Goal: Check status: Check status

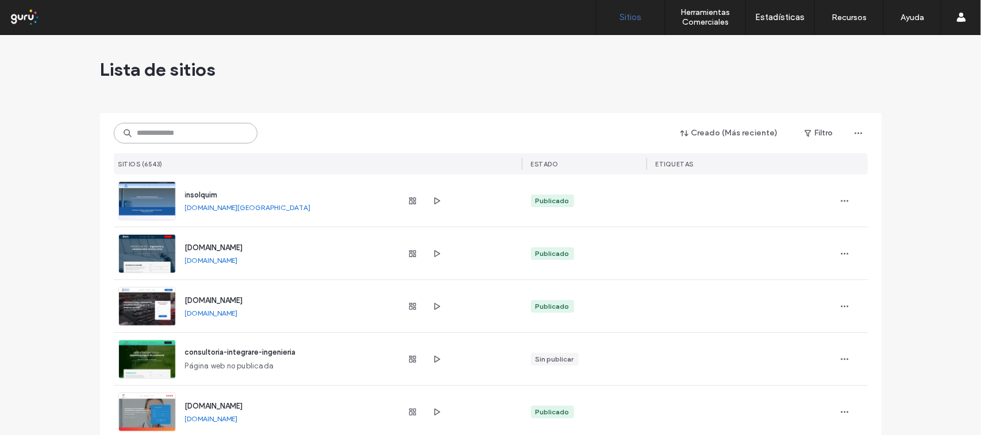
click at [161, 132] on input at bounding box center [186, 133] width 144 height 21
paste input "**********"
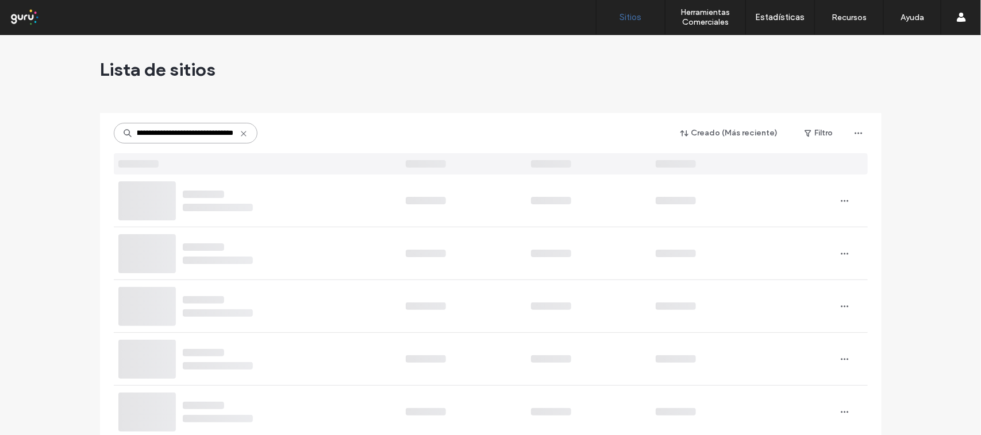
type input "**********"
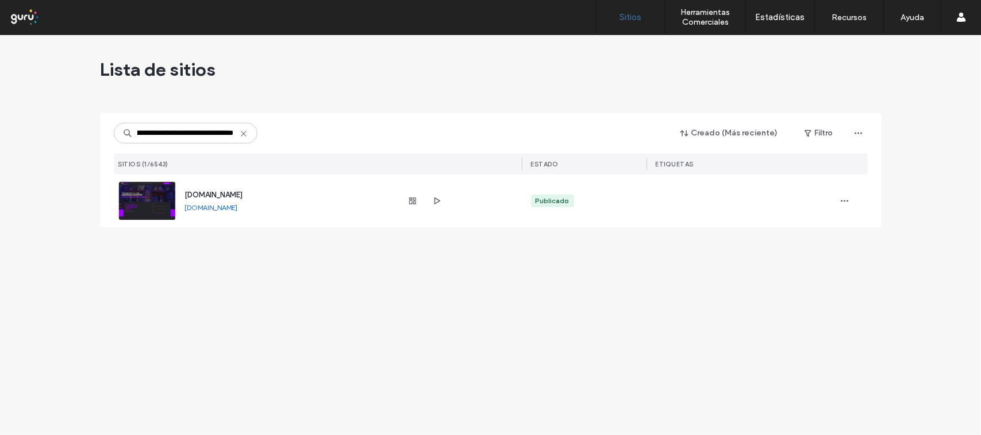
scroll to position [0, 0]
click at [227, 196] on span "[DOMAIN_NAME]" at bounding box center [214, 195] width 58 height 9
click at [415, 204] on icon "button" at bounding box center [412, 200] width 9 height 9
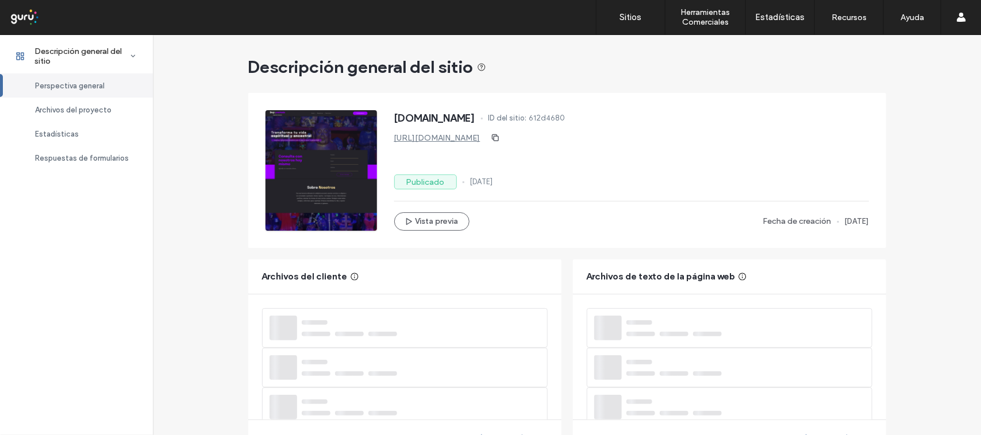
scroll to position [391, 0]
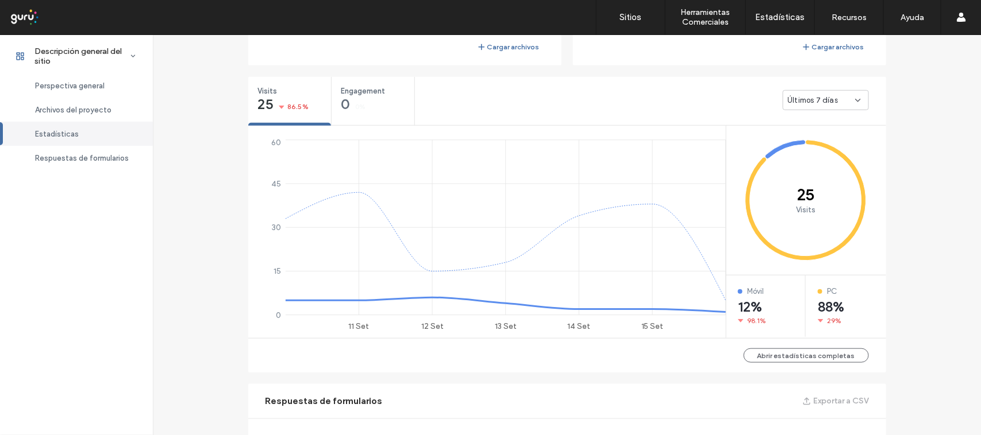
scroll to position [561, 0]
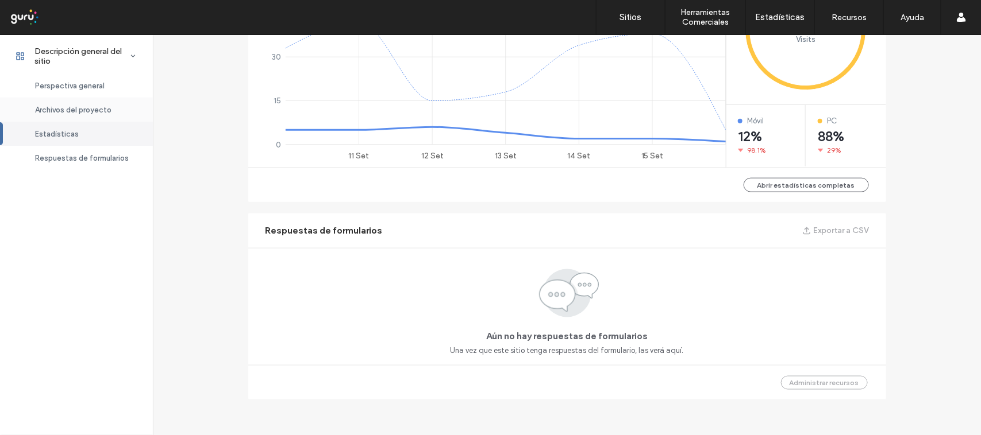
click at [82, 108] on span "Archivos del proyecto" at bounding box center [73, 110] width 76 height 9
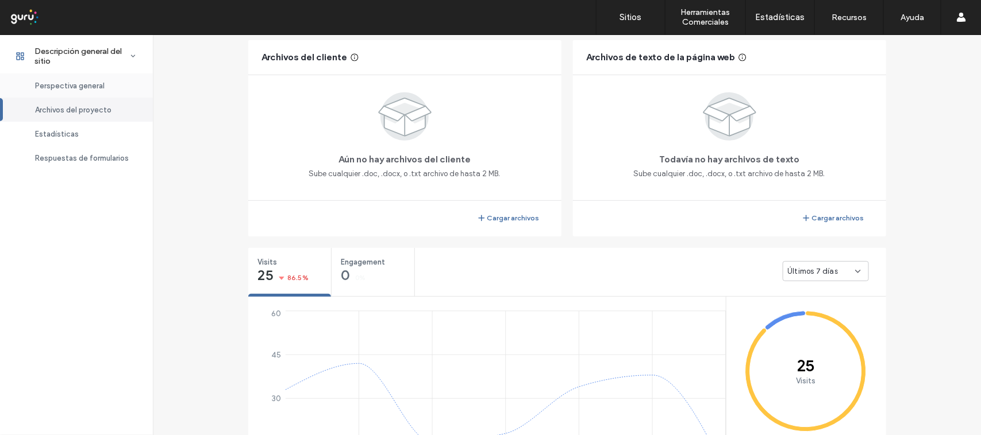
click at [83, 82] on span "Perspectiva general" at bounding box center [70, 86] width 70 height 9
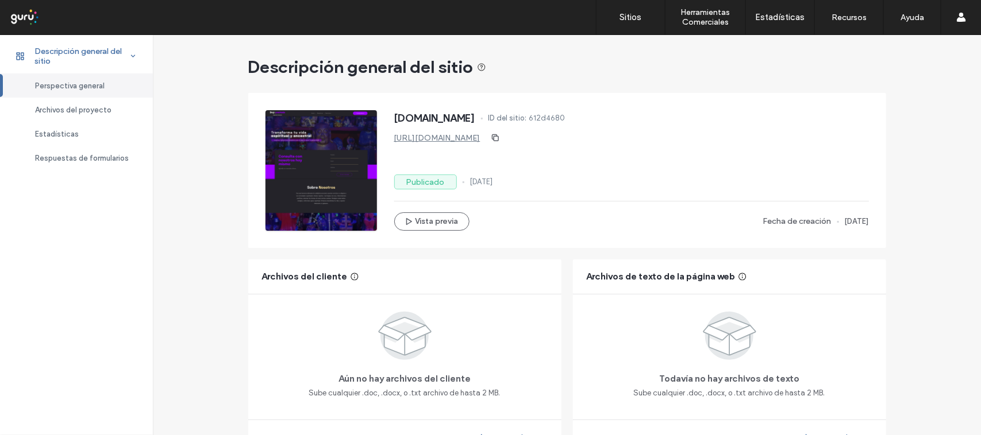
click at [105, 52] on span "Descripción general del sitio" at bounding box center [81, 57] width 95 height 20
click at [82, 107] on span "Archivos del proyecto" at bounding box center [73, 110] width 76 height 9
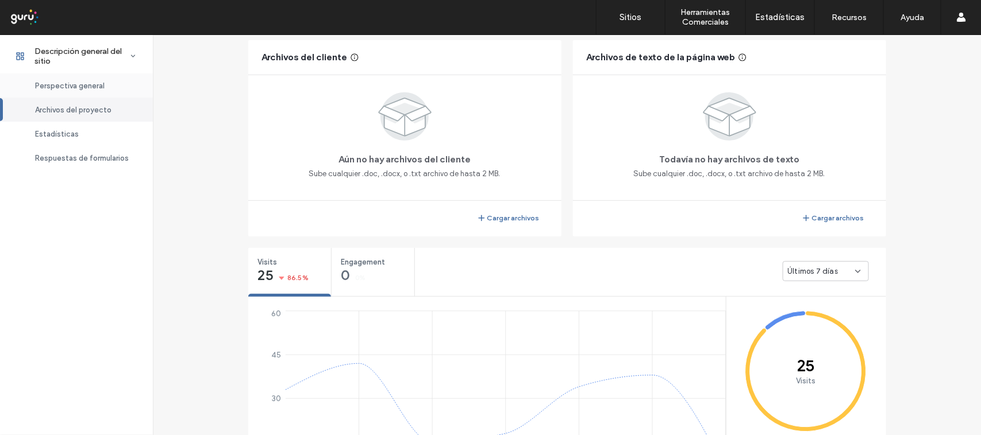
click at [92, 85] on span "Perspectiva general" at bounding box center [70, 86] width 70 height 9
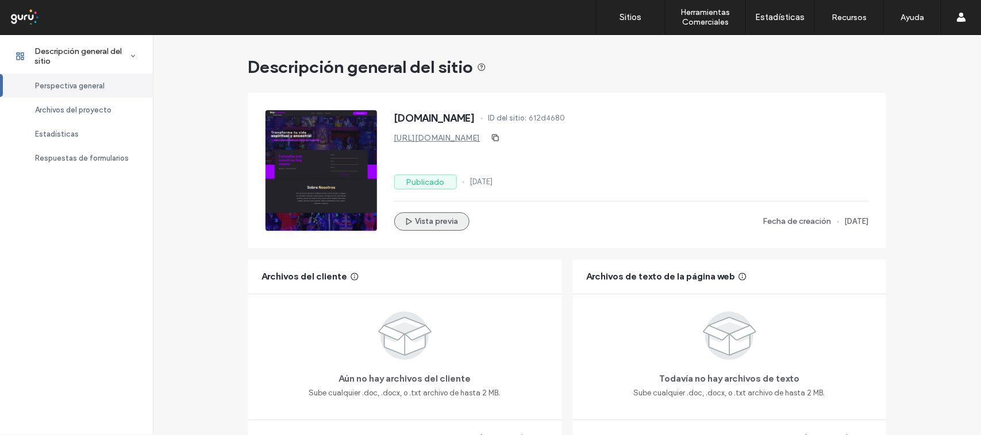
click at [419, 223] on button "Vista previa" at bounding box center [431, 222] width 75 height 18
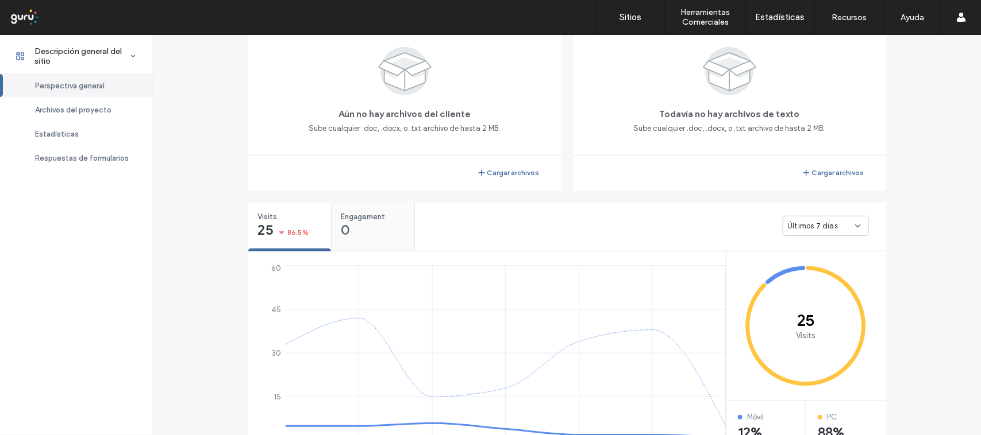
scroll to position [263, 0]
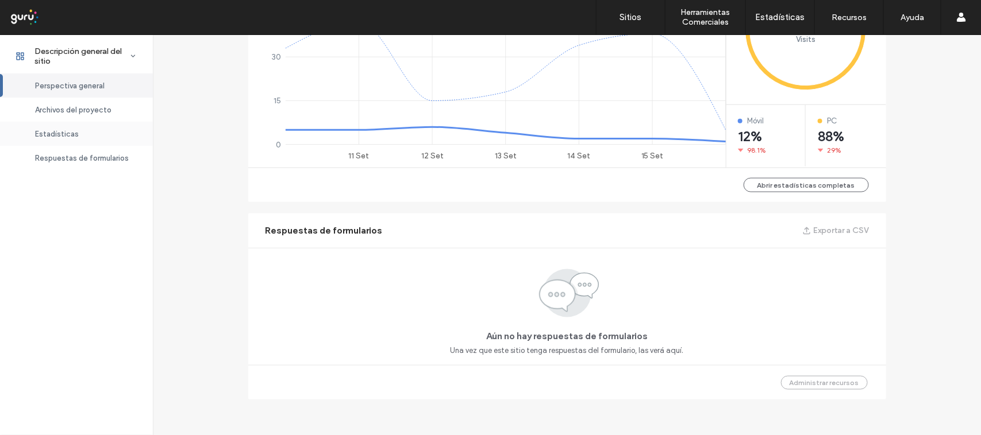
click at [52, 128] on div "Estadísticas" at bounding box center [76, 134] width 153 height 24
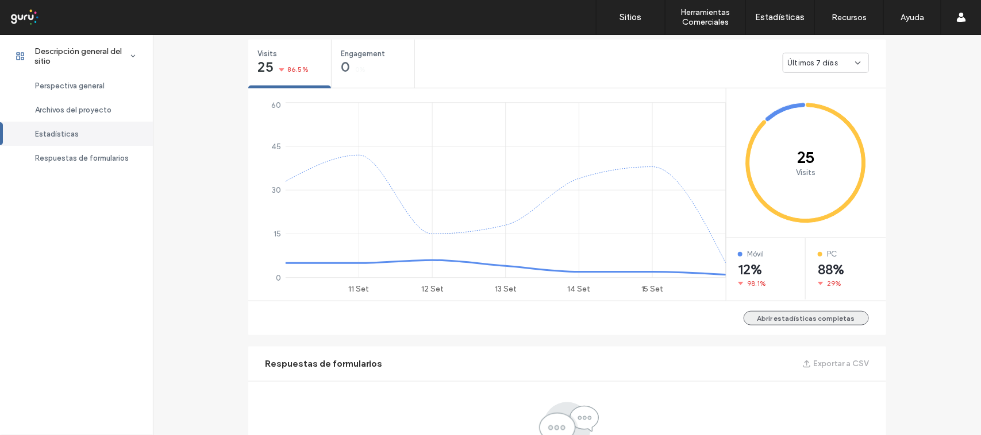
click at [845, 320] on button "Abrir estadísticas completas" at bounding box center [805, 318] width 125 height 14
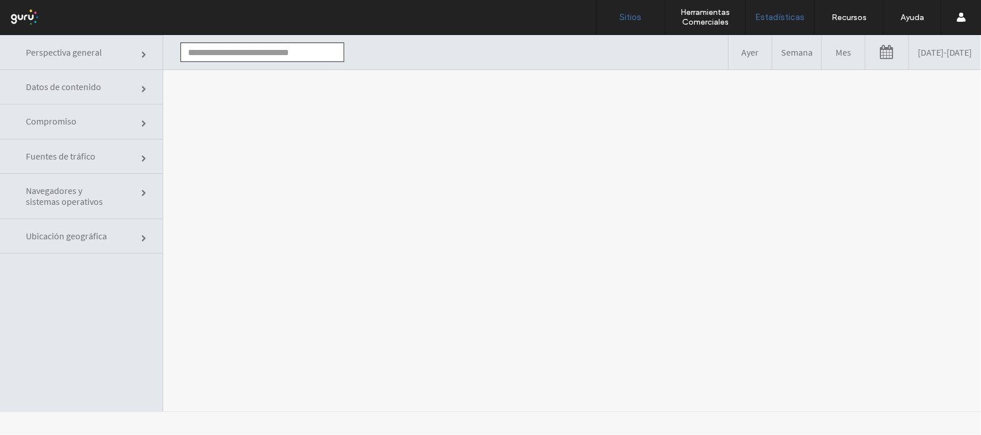
type input "**********"
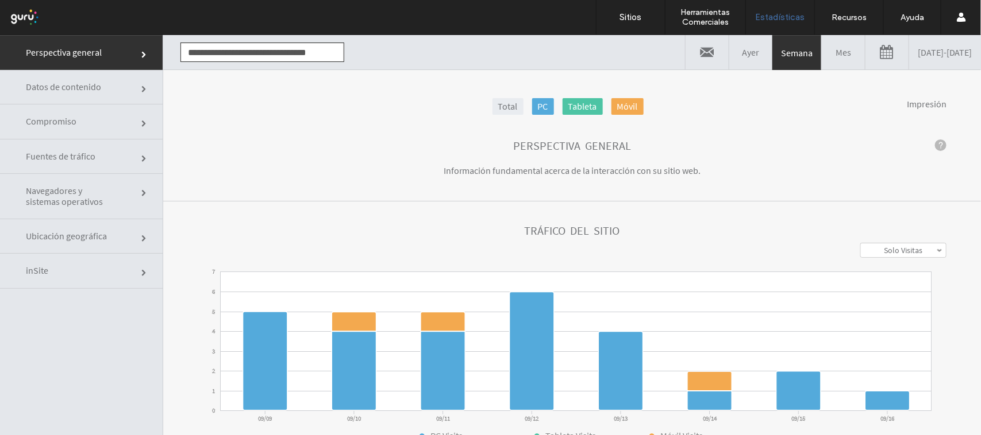
click at [921, 61] on link "[DATE] - [DATE]" at bounding box center [945, 51] width 72 height 34
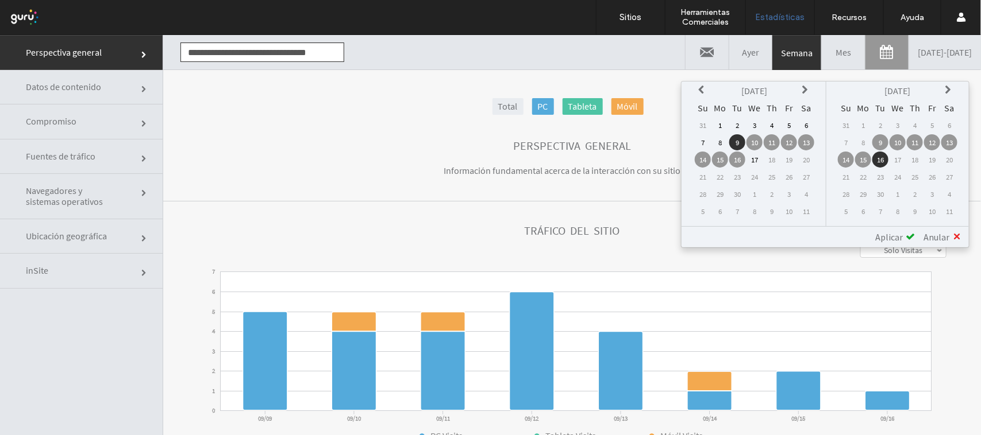
click at [707, 88] on icon at bounding box center [702, 89] width 9 height 9
click at [797, 121] on td "1" at bounding box center [789, 125] width 16 height 16
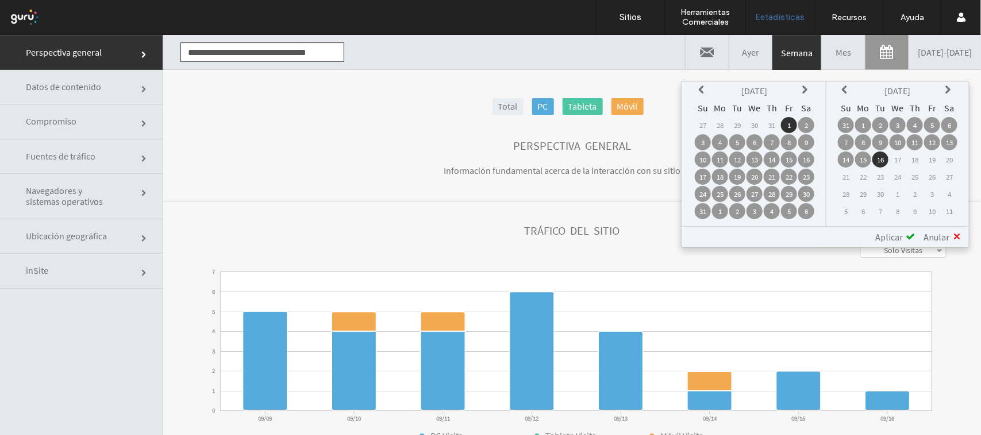
click at [801, 84] on th at bounding box center [806, 90] width 16 height 16
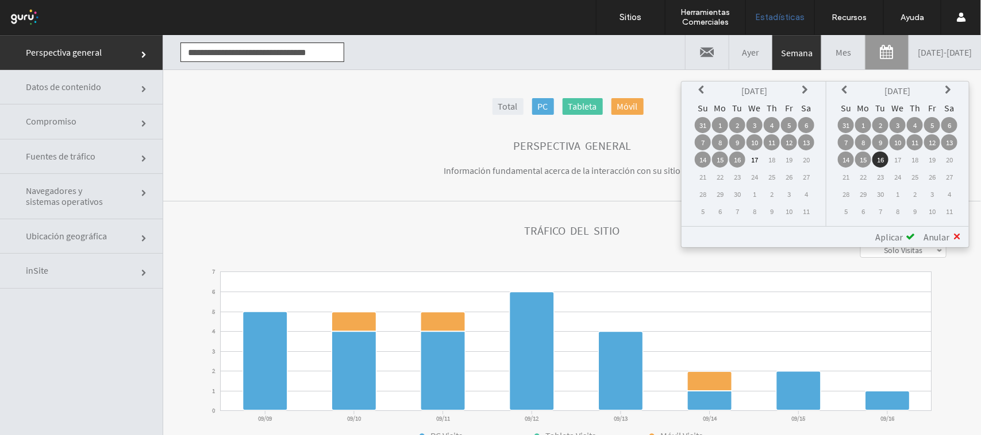
click at [723, 121] on td "1" at bounding box center [720, 125] width 16 height 16
click at [881, 157] on td "16" at bounding box center [880, 159] width 16 height 16
click at [945, 231] on span "Anular" at bounding box center [936, 236] width 26 height 11
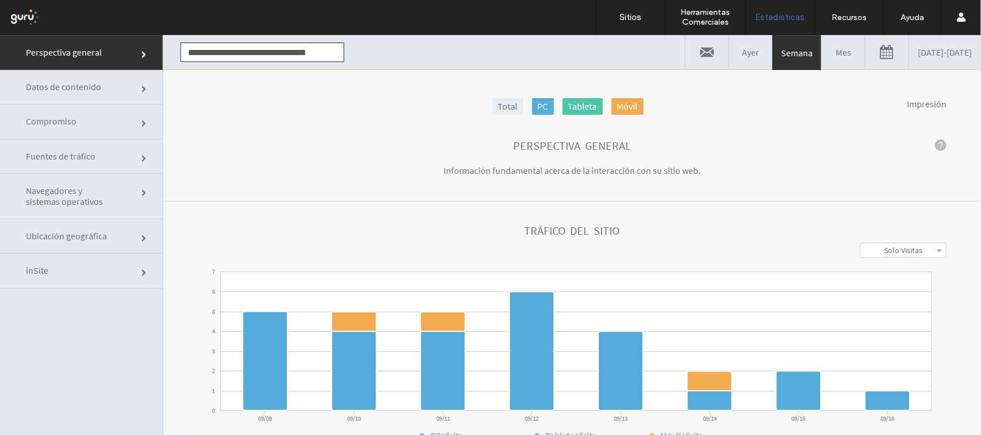
click at [945, 231] on section "**********" at bounding box center [571, 332] width 817 height 263
click at [909, 41] on link "[DATE] - [DATE]" at bounding box center [945, 51] width 72 height 34
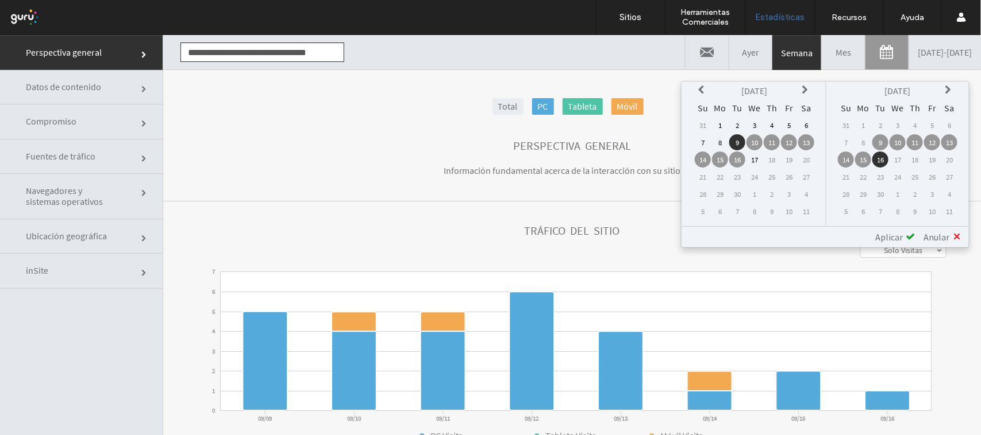
click at [725, 124] on td "1" at bounding box center [720, 125] width 16 height 16
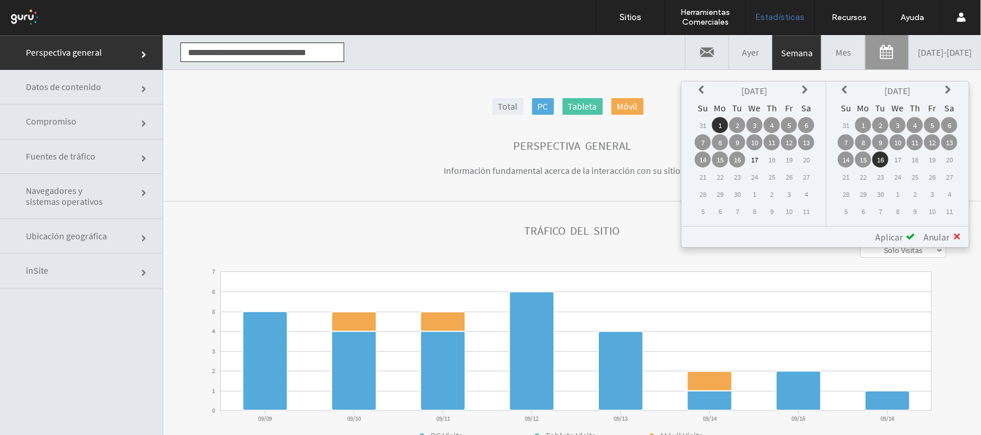
click at [903, 236] on div "Aplicar" at bounding box center [890, 236] width 48 height 11
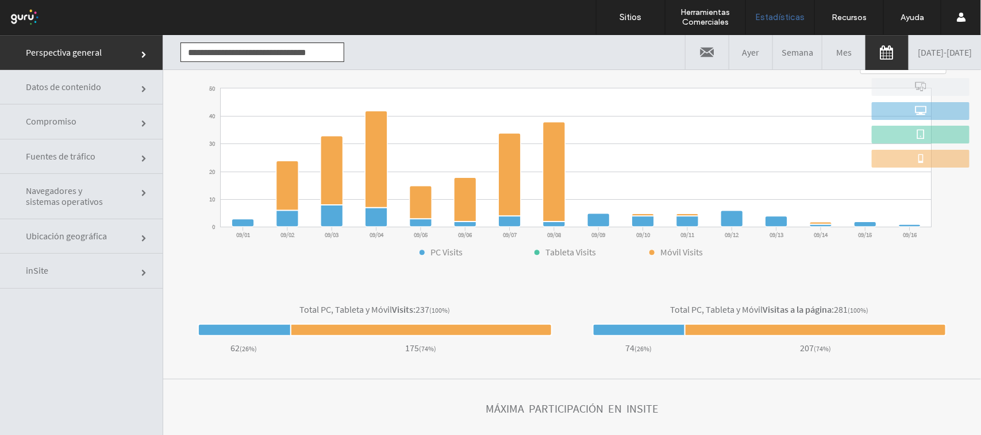
click at [75, 123] on span "Compromiso" at bounding box center [69, 120] width 86 height 11
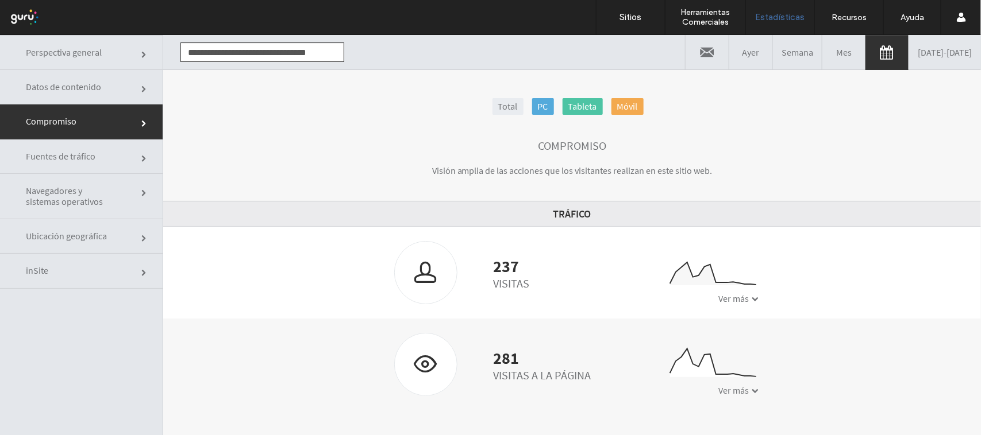
scroll to position [58, 0]
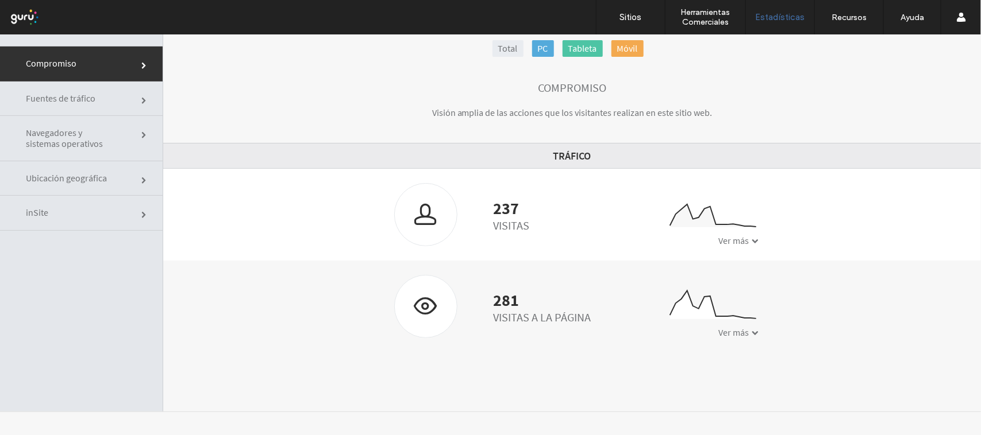
click at [752, 244] on span at bounding box center [755, 240] width 7 height 7
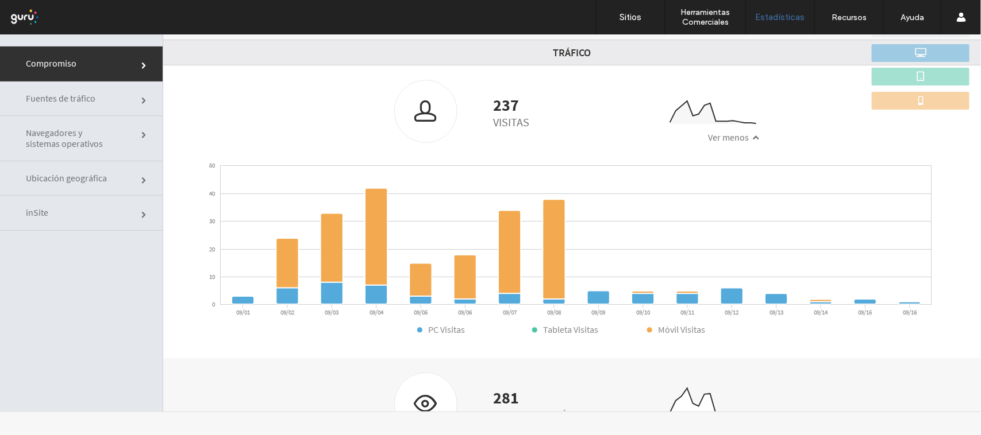
scroll to position [141, 0]
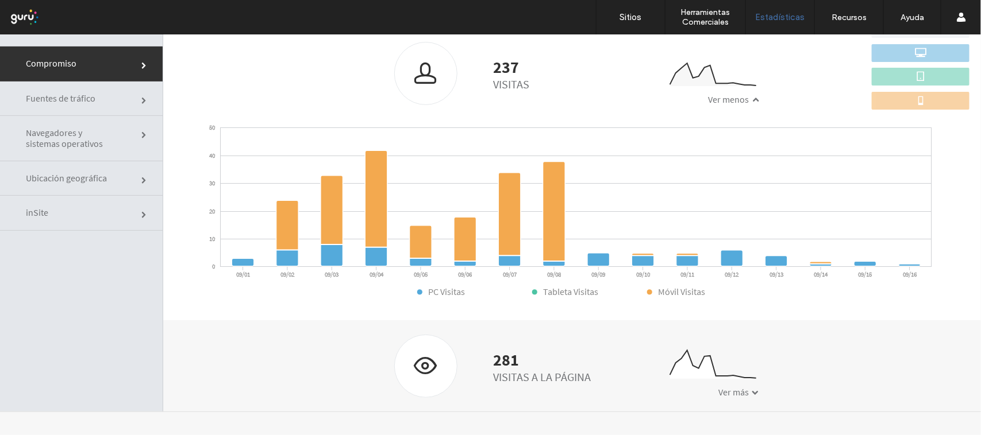
click at [752, 391] on span at bounding box center [755, 392] width 7 height 7
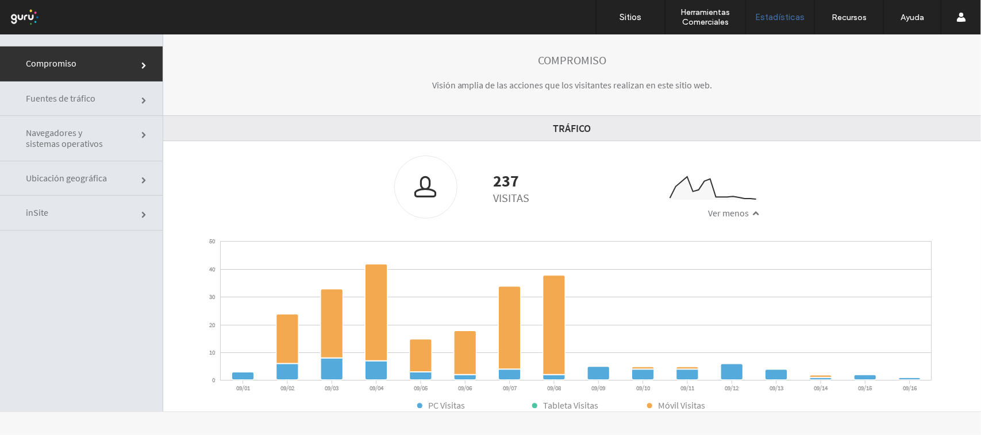
scroll to position [0, 0]
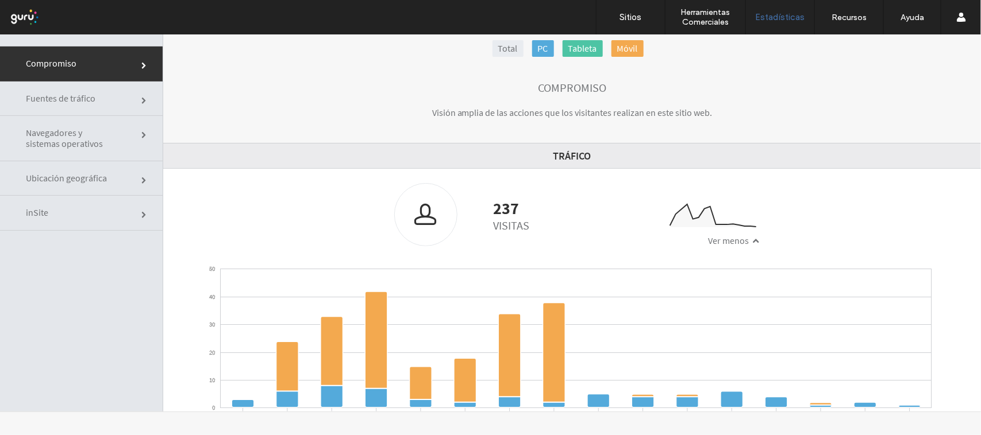
click at [87, 136] on span "Navegadores y sistemas operativos" at bounding box center [69, 138] width 86 height 22
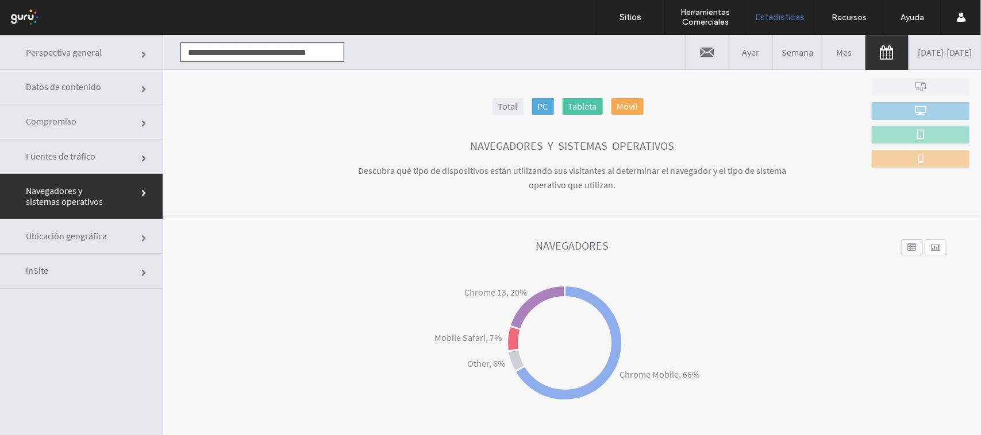
scroll to position [249, 0]
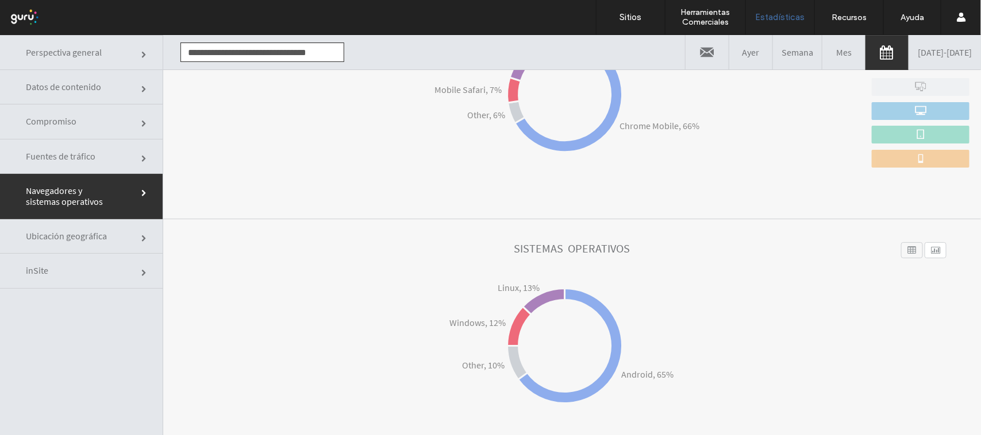
click at [115, 232] on link "Ubicación geográfica" at bounding box center [81, 236] width 163 height 34
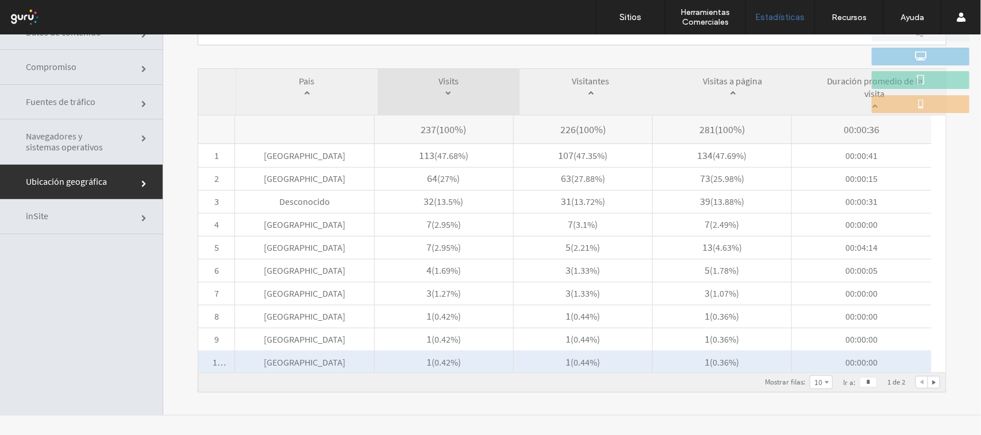
scroll to position [58, 0]
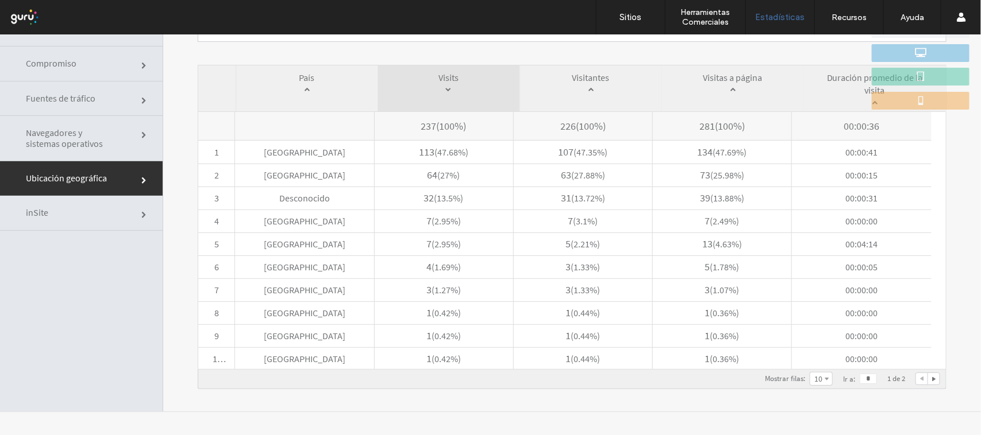
click at [93, 215] on span "inSite" at bounding box center [69, 212] width 86 height 11
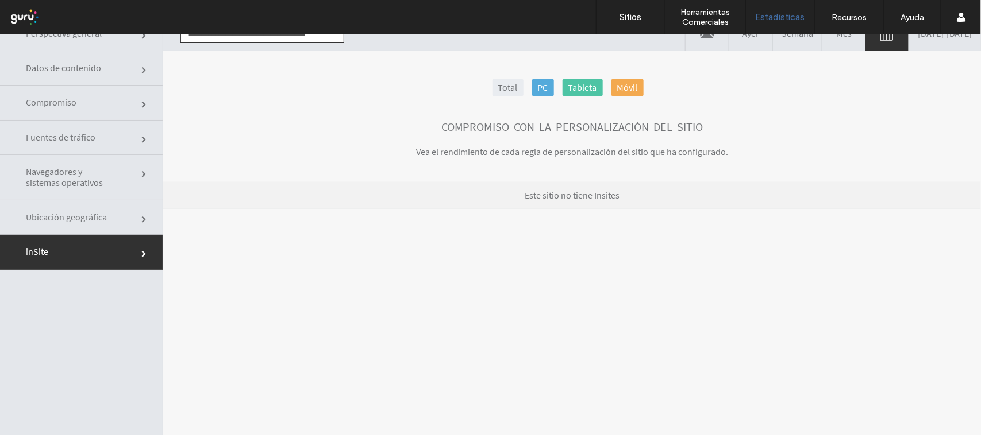
scroll to position [0, 0]
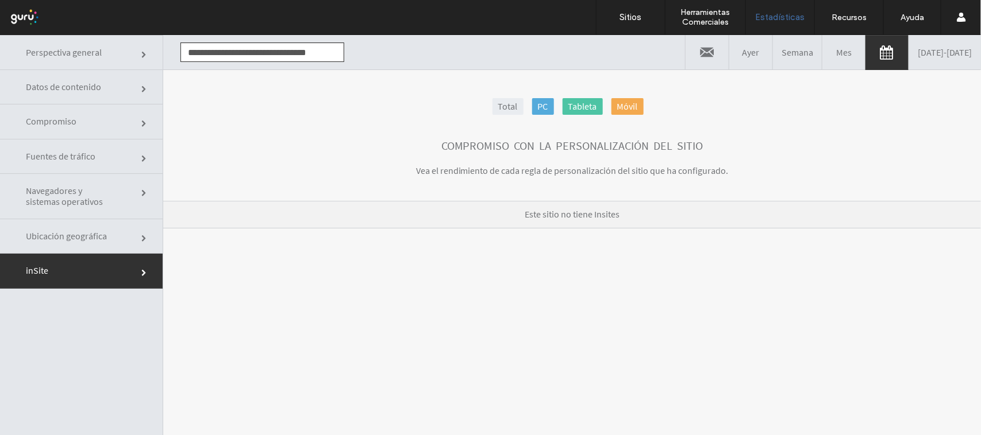
click at [72, 57] on span "Perspectiva general" at bounding box center [69, 52] width 86 height 11
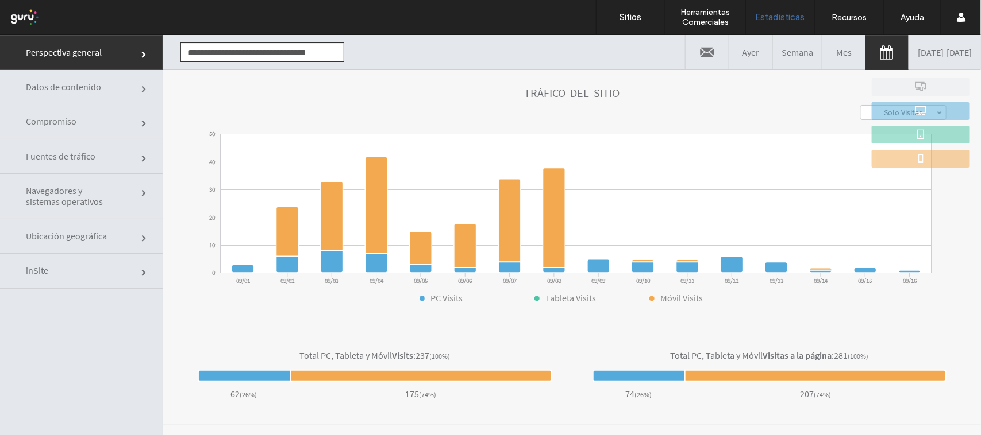
scroll to position [184, 0]
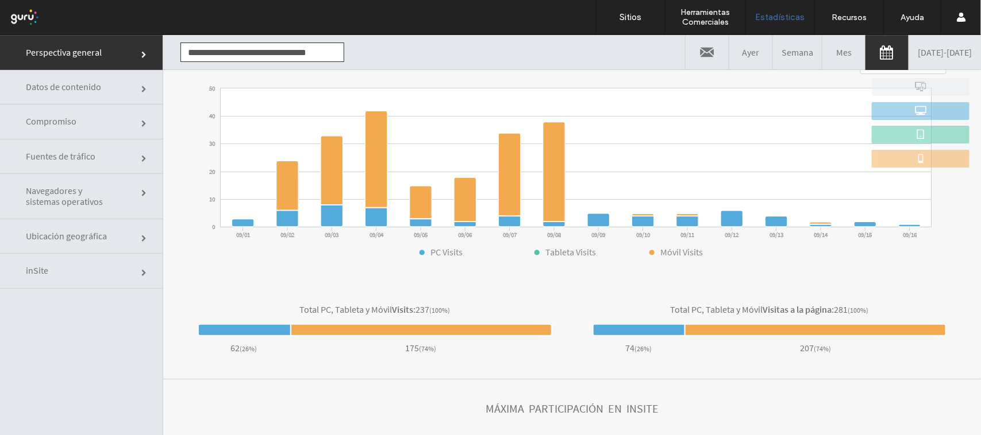
click at [76, 55] on span "Perspectiva general" at bounding box center [69, 52] width 86 height 11
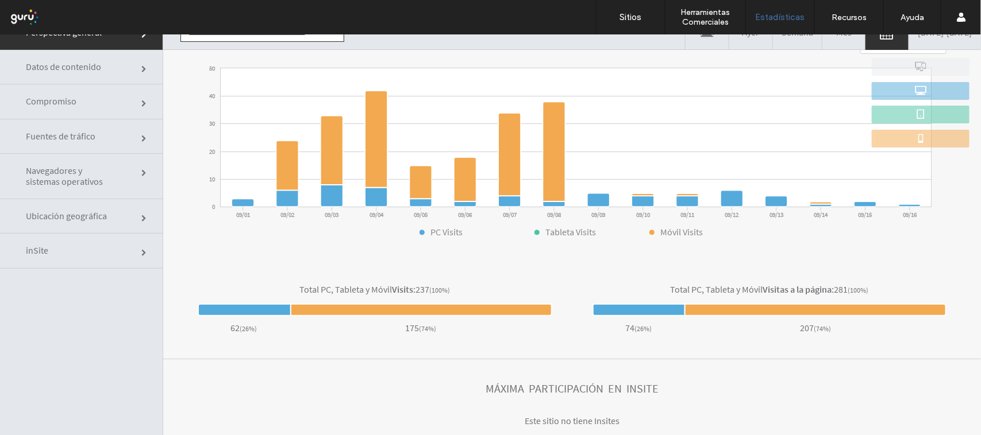
scroll to position [0, 0]
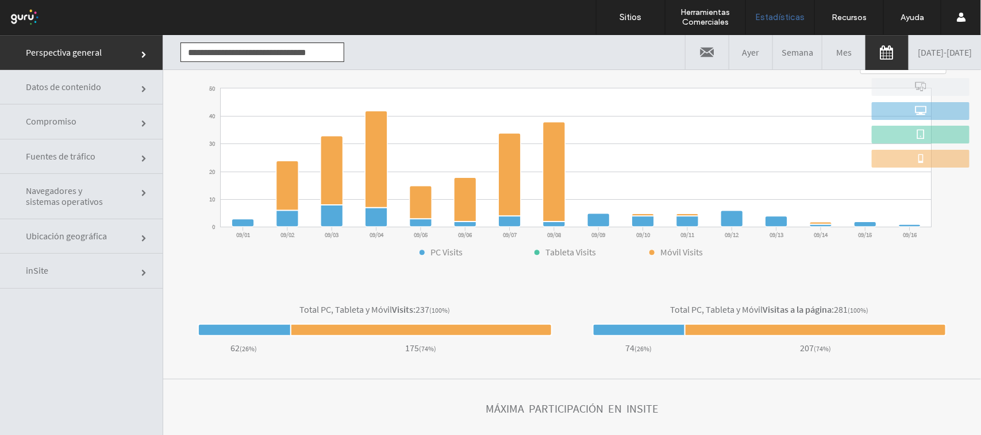
click at [72, 47] on span "Perspectiva general" at bounding box center [69, 52] width 86 height 11
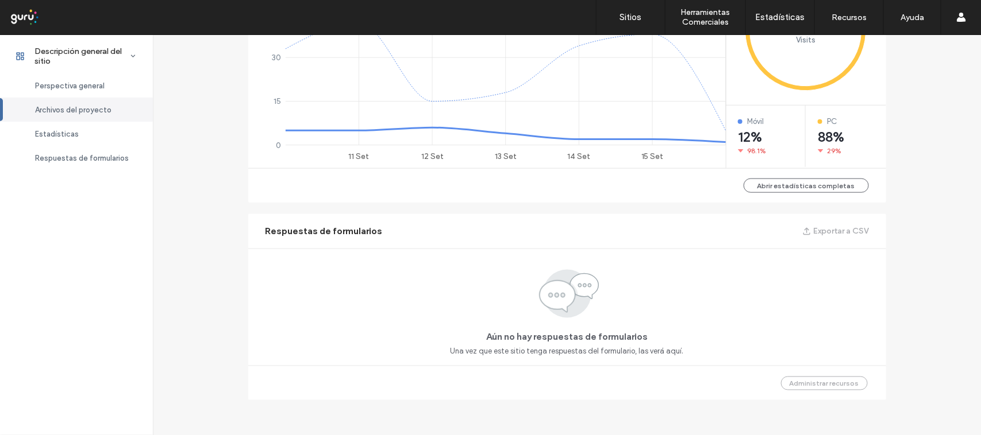
scroll to position [561, 0]
click at [23, 21] on div at bounding box center [74, 17] width 130 height 18
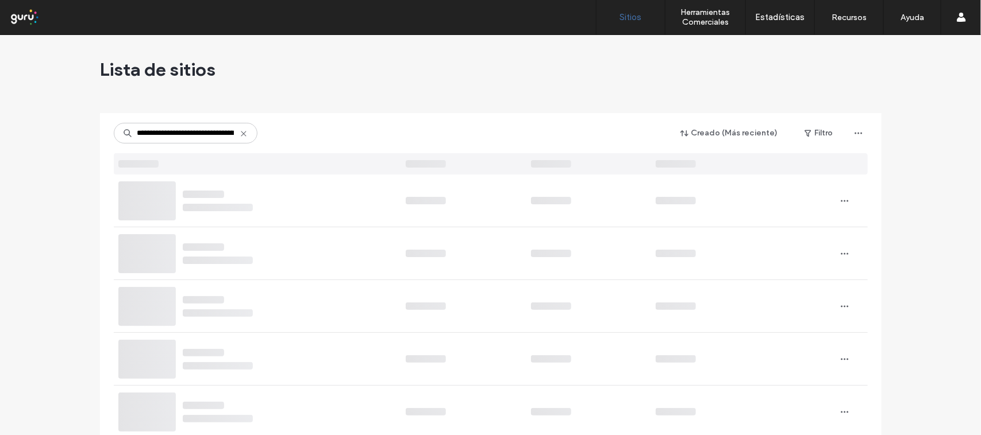
scroll to position [0, 45]
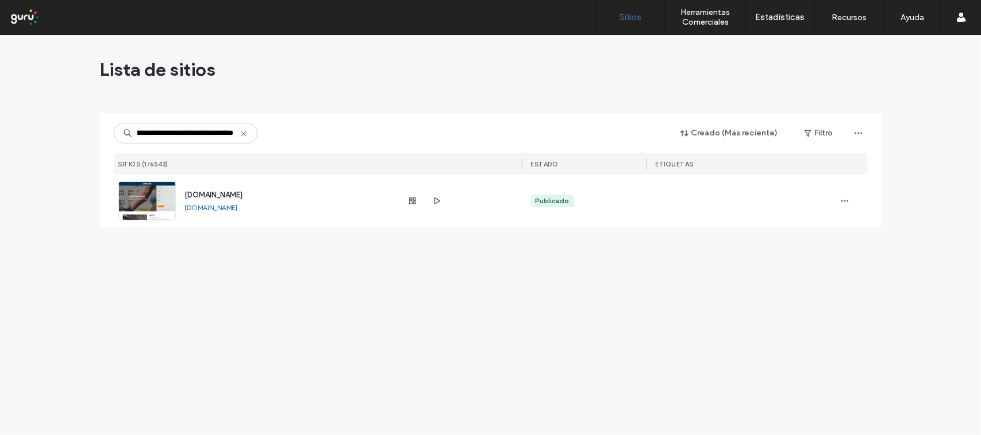
type input "**********"
click at [203, 191] on span "www.revestimientosypisos.com" at bounding box center [214, 195] width 58 height 9
click at [412, 203] on use "button" at bounding box center [412, 201] width 7 height 7
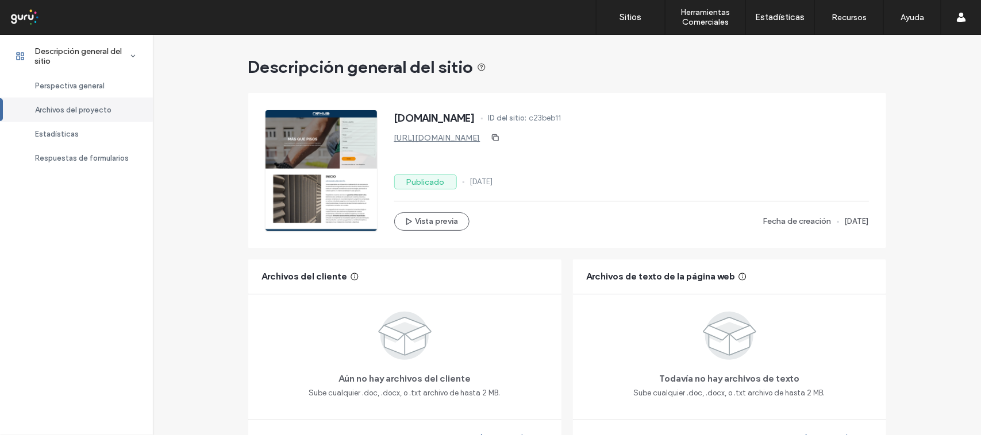
scroll to position [678, 0]
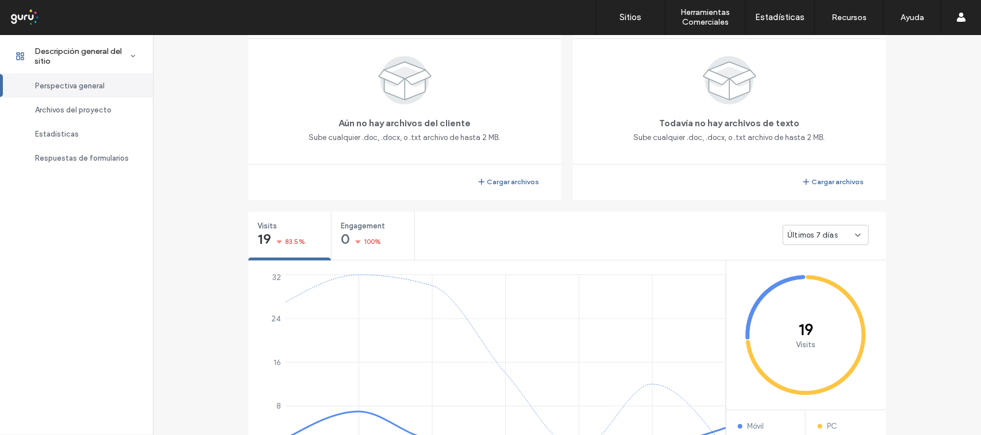
scroll to position [263, 0]
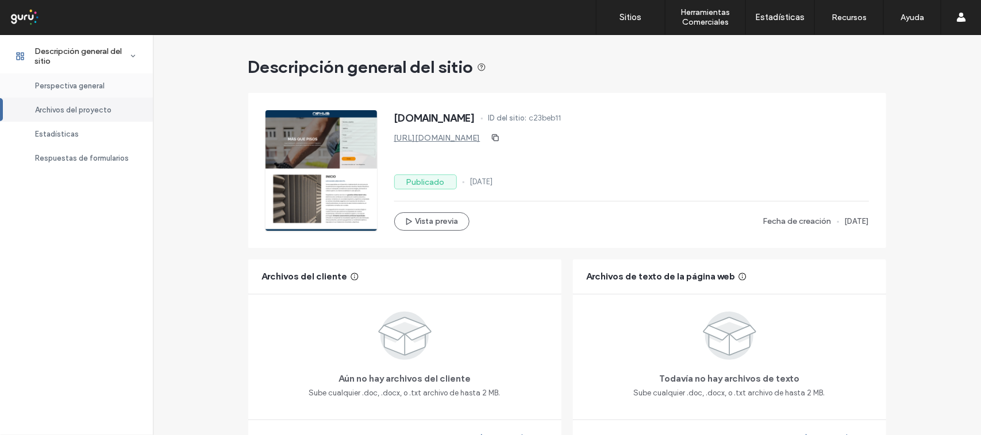
click at [91, 90] on div "Perspectiva general" at bounding box center [76, 86] width 153 height 24
click at [84, 141] on div "Estadísticas" at bounding box center [76, 134] width 153 height 24
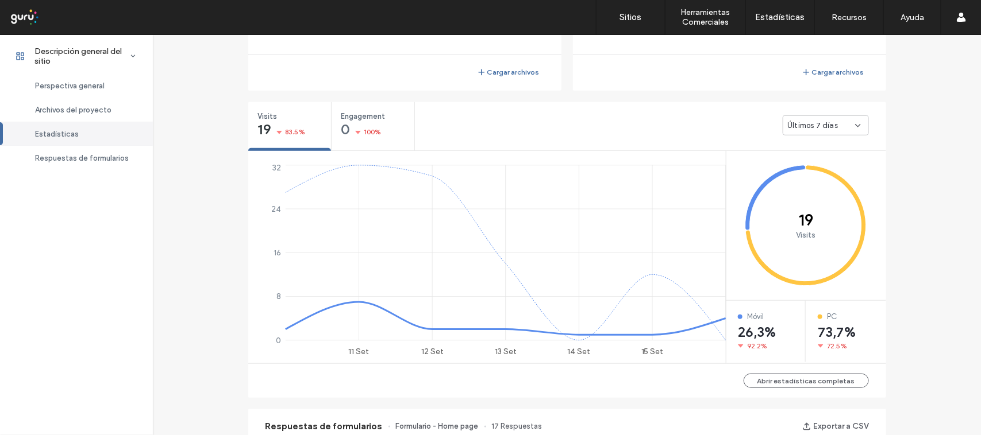
scroll to position [428, 0]
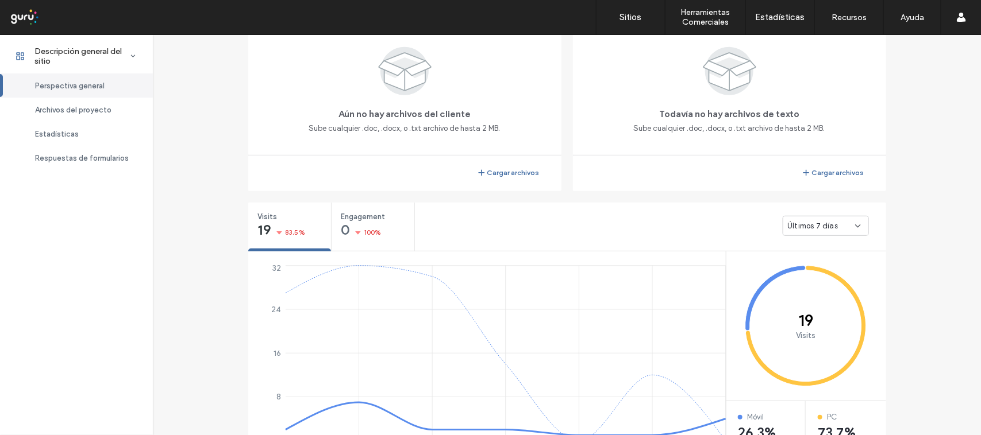
scroll to position [263, 0]
click at [847, 226] on div "Últimos 7 días" at bounding box center [821, 227] width 67 height 11
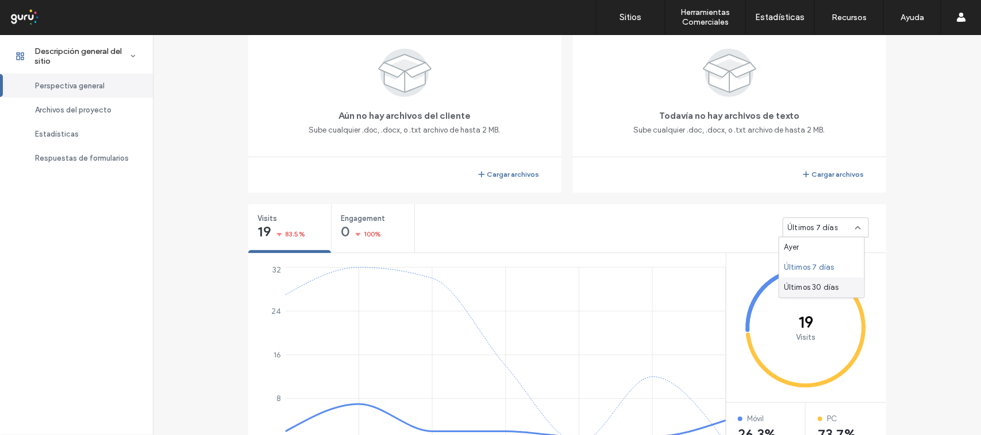
click at [825, 291] on span "Últimos 30 días" at bounding box center [811, 287] width 55 height 11
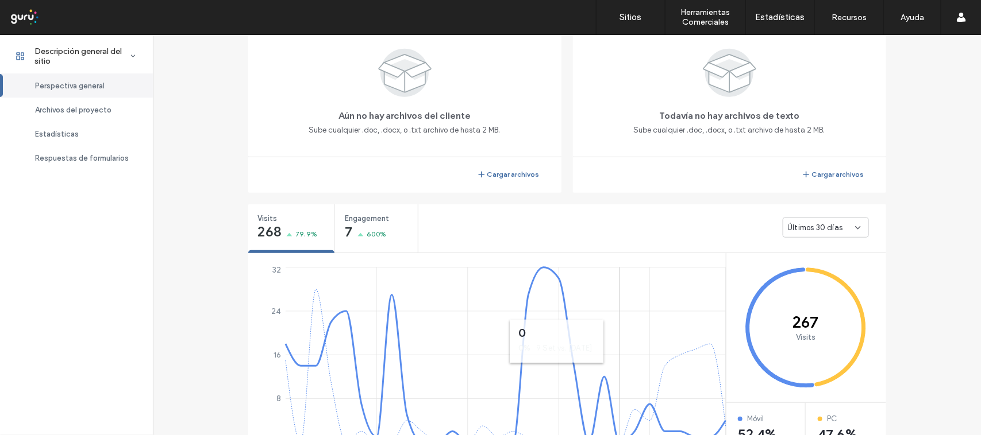
scroll to position [526, 0]
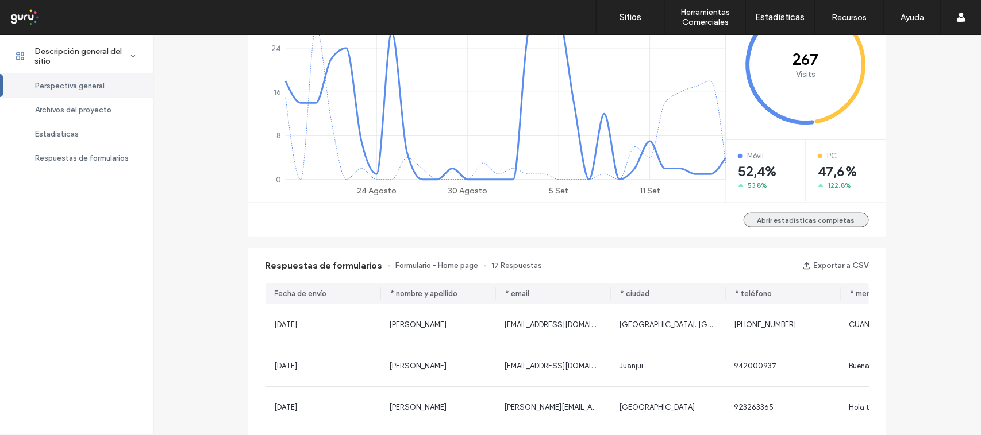
click at [762, 217] on button "Abrir estadísticas completas" at bounding box center [805, 220] width 125 height 14
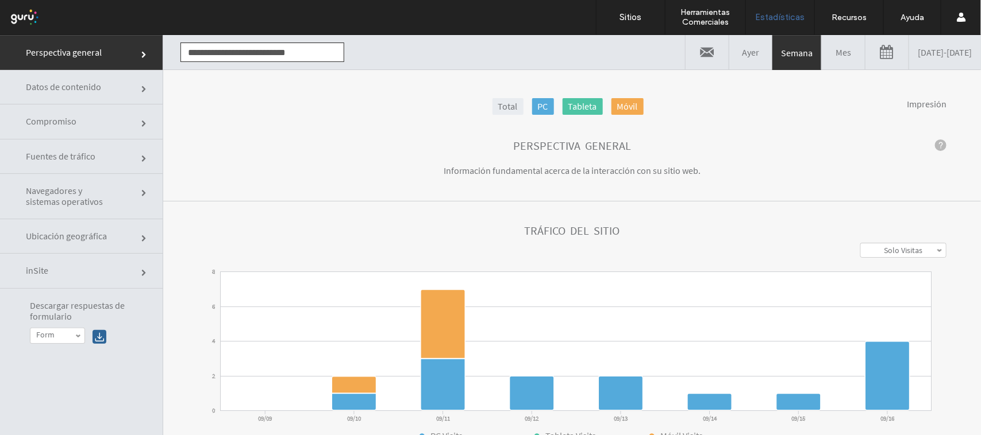
click at [93, 161] on span "Fuentes de tráfico" at bounding box center [69, 156] width 86 height 11
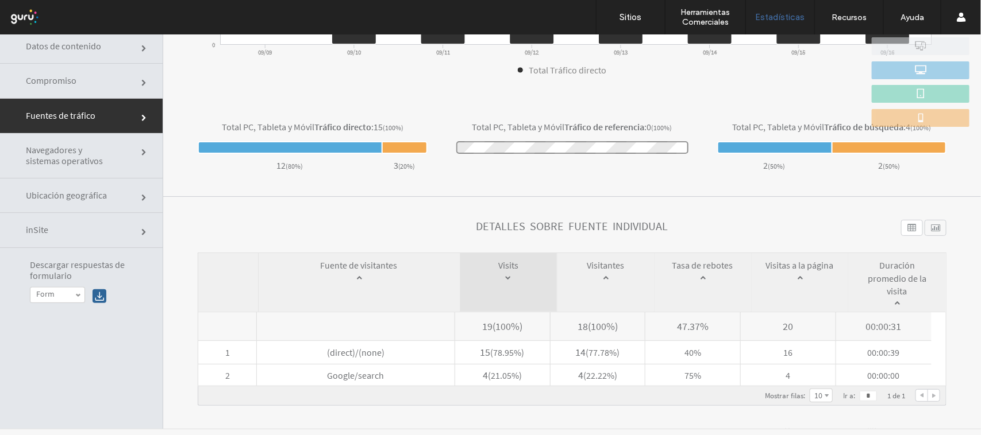
scroll to position [58, 0]
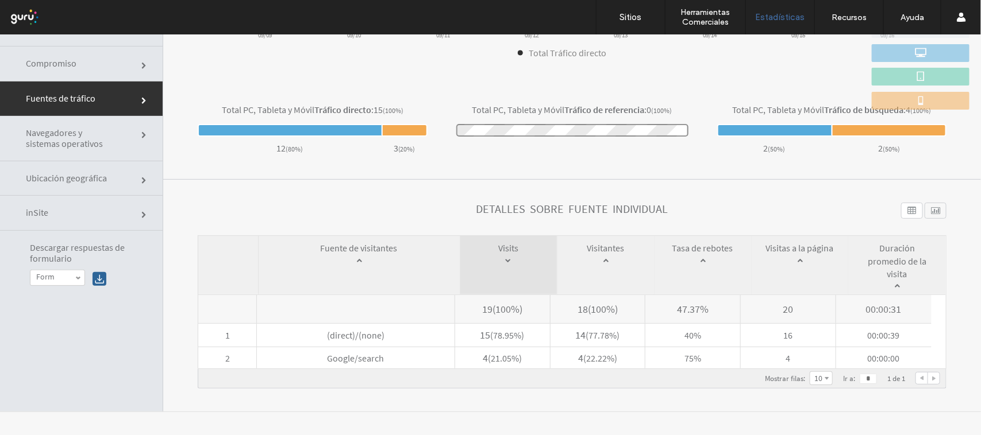
click at [924, 210] on div at bounding box center [935, 210] width 22 height 16
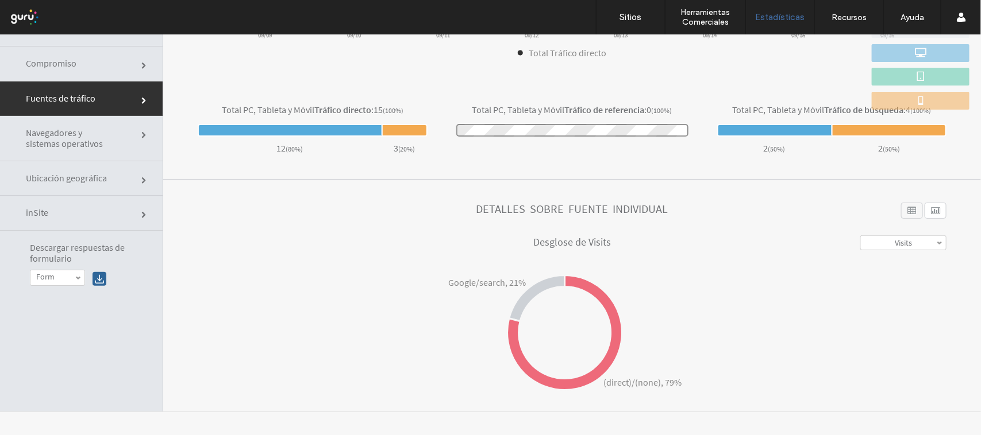
click at [901, 216] on div at bounding box center [912, 210] width 22 height 16
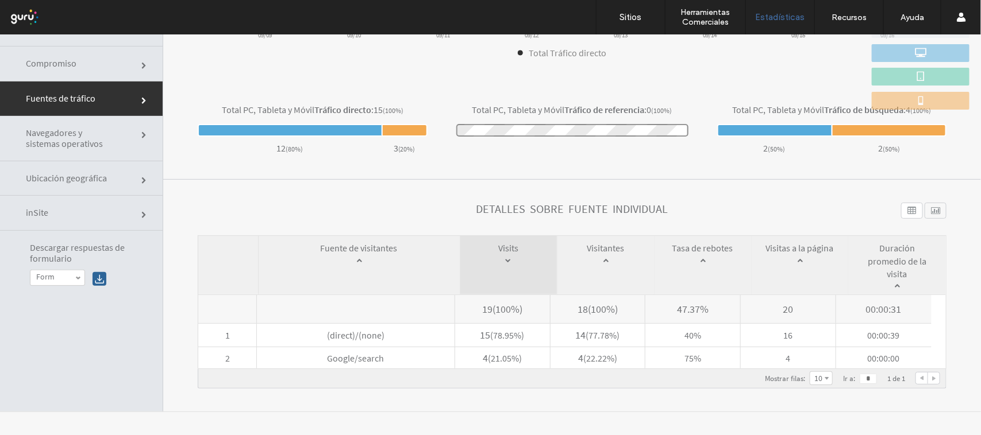
click at [810, 375] on link "10" at bounding box center [821, 378] width 22 height 13
click at [810, 321] on link "5" at bounding box center [821, 318] width 22 height 14
click at [810, 373] on link "5" at bounding box center [821, 378] width 22 height 13
click at [815, 334] on link "10" at bounding box center [821, 333] width 22 height 14
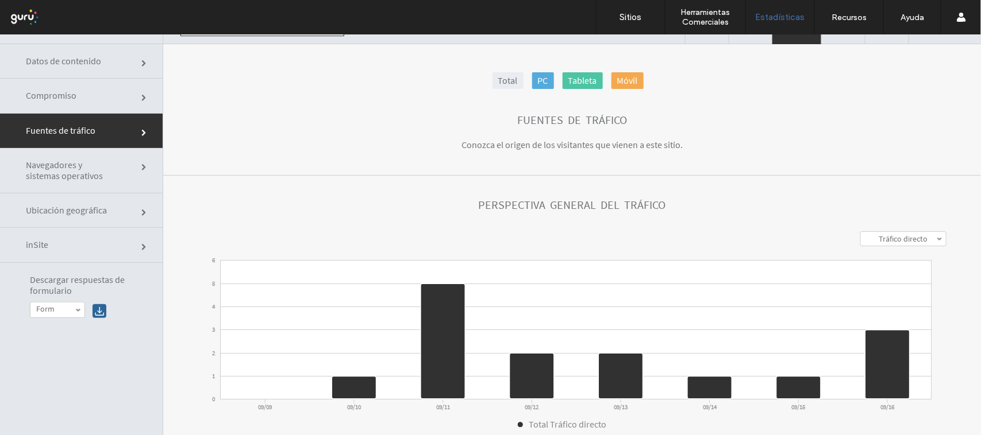
scroll to position [0, 0]
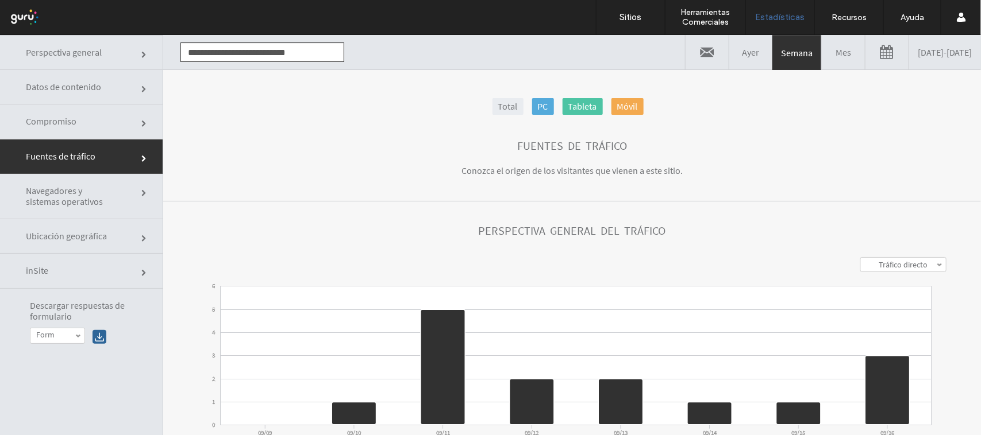
click at [936, 261] on span at bounding box center [939, 264] width 6 height 6
click at [916, 308] on label "Tráfico de búsqueda" at bounding box center [903, 307] width 70 height 10
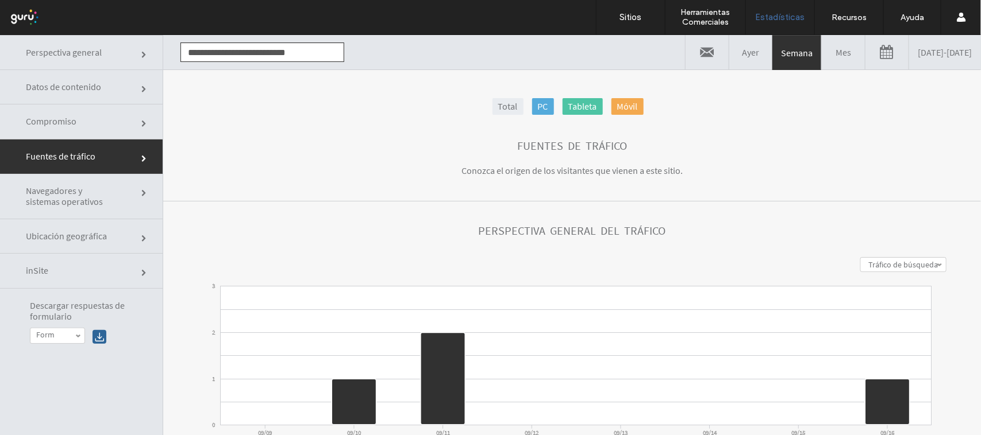
click at [909, 261] on label "Tráfico de búsqueda" at bounding box center [903, 264] width 70 height 10
click at [898, 317] on link "Todos" at bounding box center [903, 322] width 85 height 14
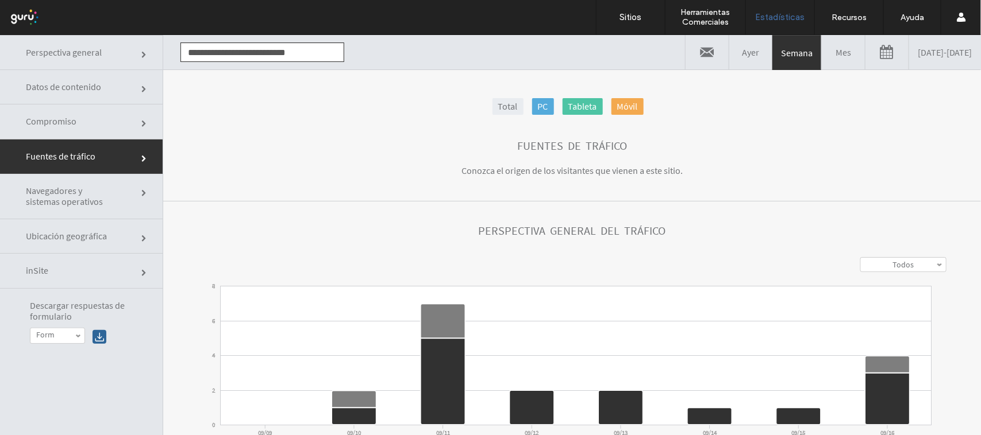
click at [925, 52] on link "[DATE] - [DATE]" at bounding box center [945, 51] width 72 height 34
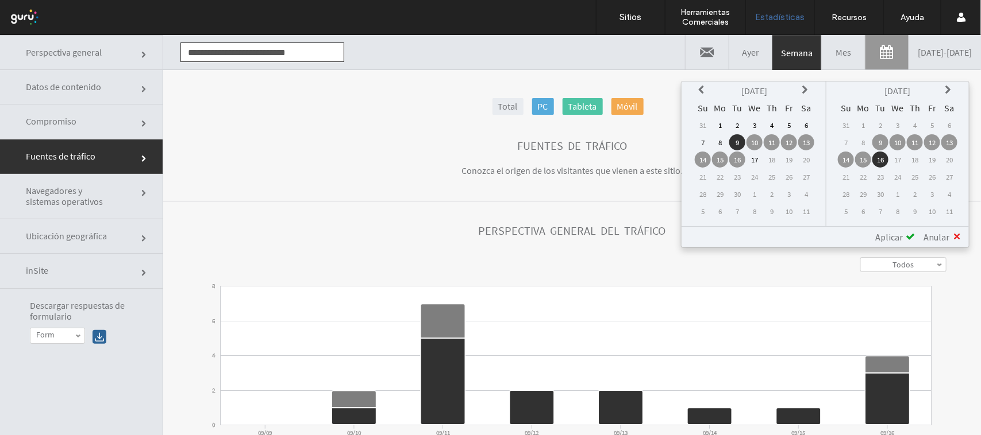
click at [882, 158] on td "16" at bounding box center [880, 159] width 16 height 16
click at [895, 160] on td "17" at bounding box center [897, 159] width 16 height 16
click at [739, 158] on td "16" at bounding box center [737, 159] width 16 height 16
click at [895, 156] on td "17" at bounding box center [897, 159] width 16 height 16
click at [881, 156] on td "16" at bounding box center [880, 159] width 16 height 16
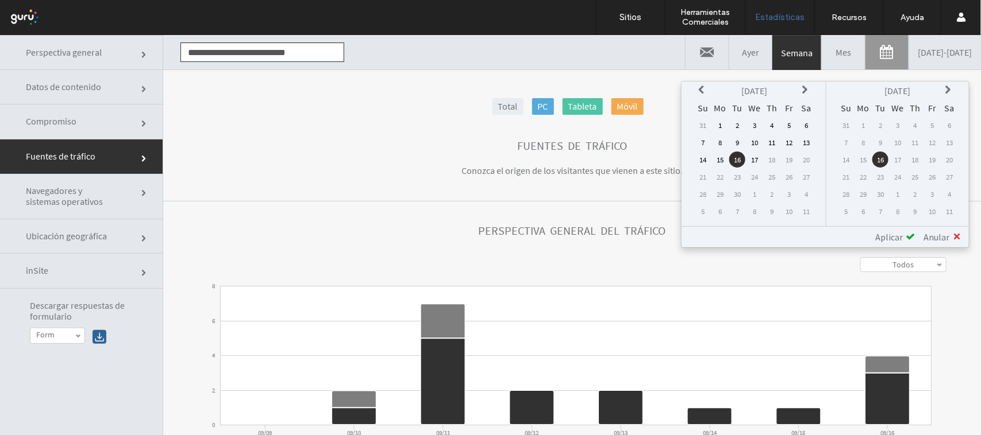
click at [888, 233] on span "Aplicar" at bounding box center [889, 236] width 28 height 11
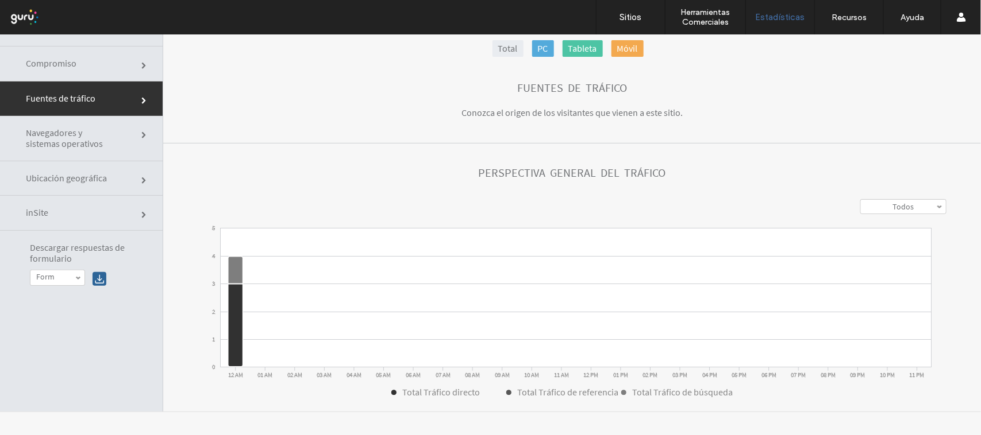
click at [76, 279] on span at bounding box center [78, 278] width 6 height 6
click at [76, 288] on link "Form" at bounding box center [71, 291] width 83 height 13
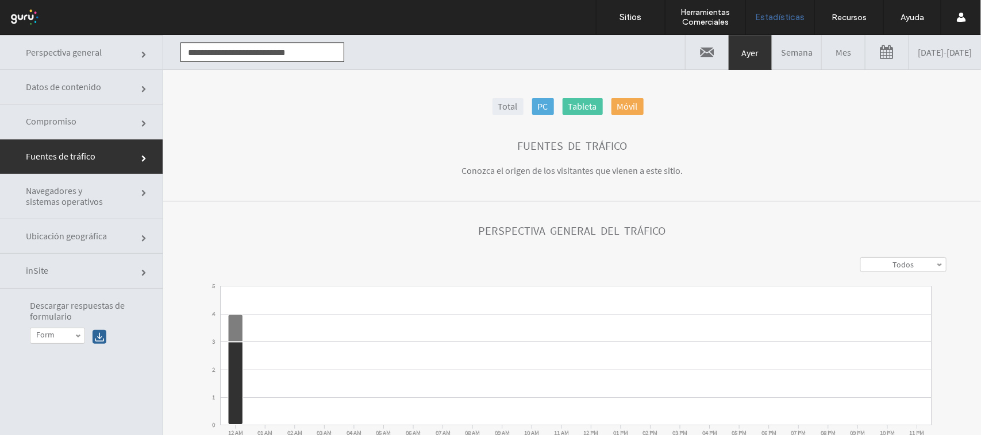
click at [49, 52] on span "Perspectiva general" at bounding box center [69, 52] width 86 height 11
